Goal: Entertainment & Leisure: Consume media (video, audio)

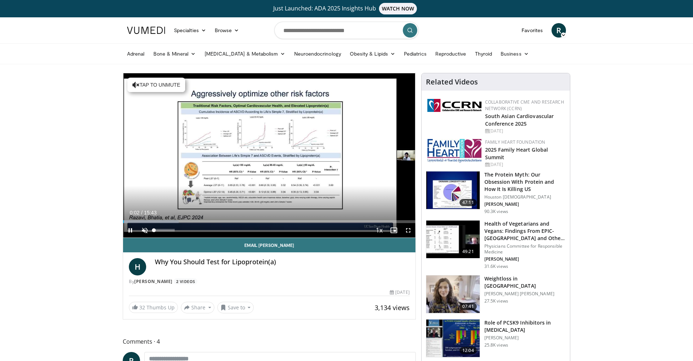
click at [144, 231] on span "Video Player" at bounding box center [145, 230] width 14 height 14
